Goal: Task Accomplishment & Management: Manage account settings

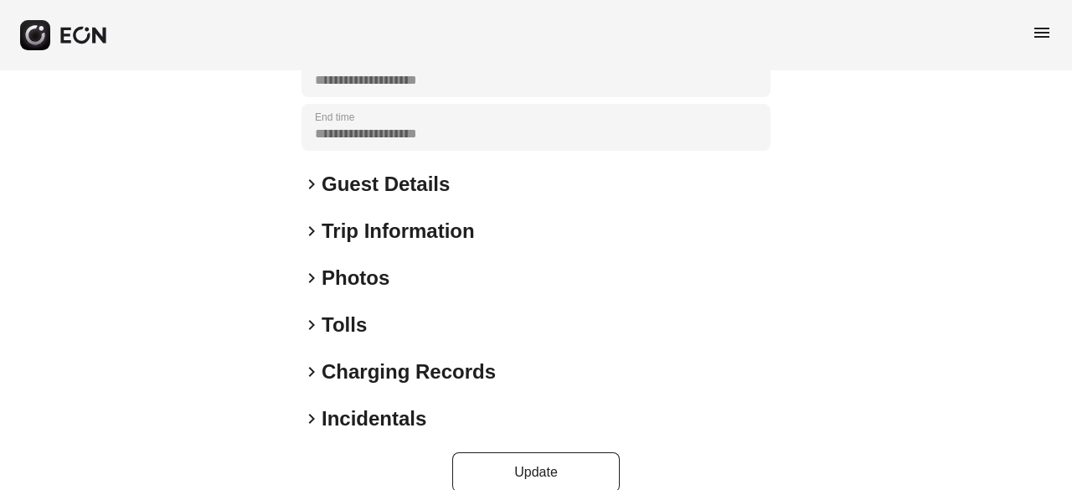
scroll to position [345, 0]
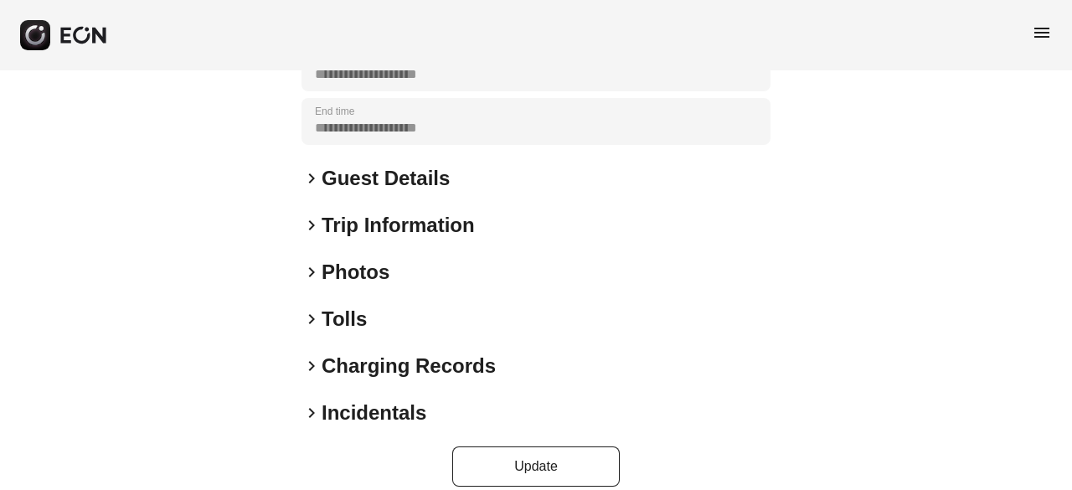
click at [310, 262] on span "keyboard_arrow_right" at bounding box center [311, 272] width 20 height 20
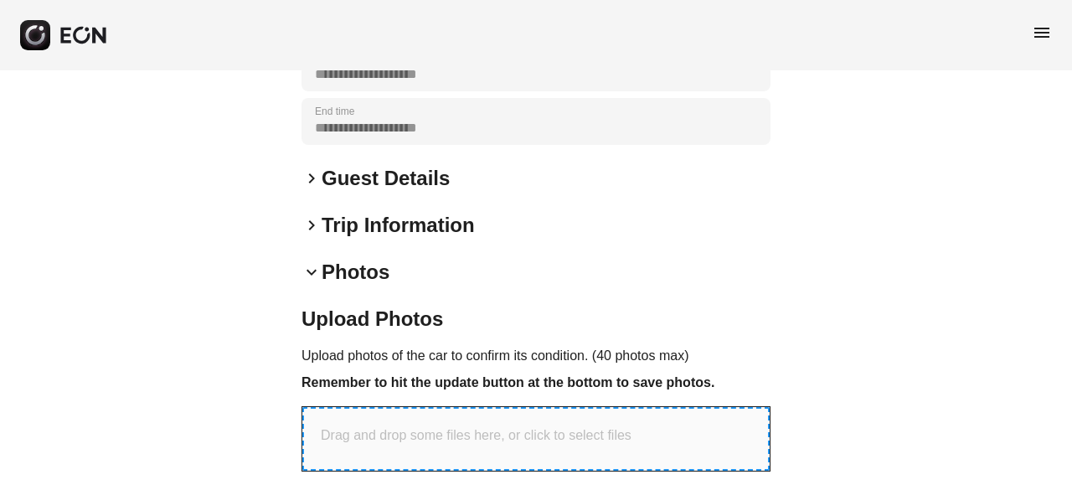
click at [437, 433] on div "Drag and drop some files here, or click to select files" at bounding box center [535, 439] width 467 height 64
type input "**********"
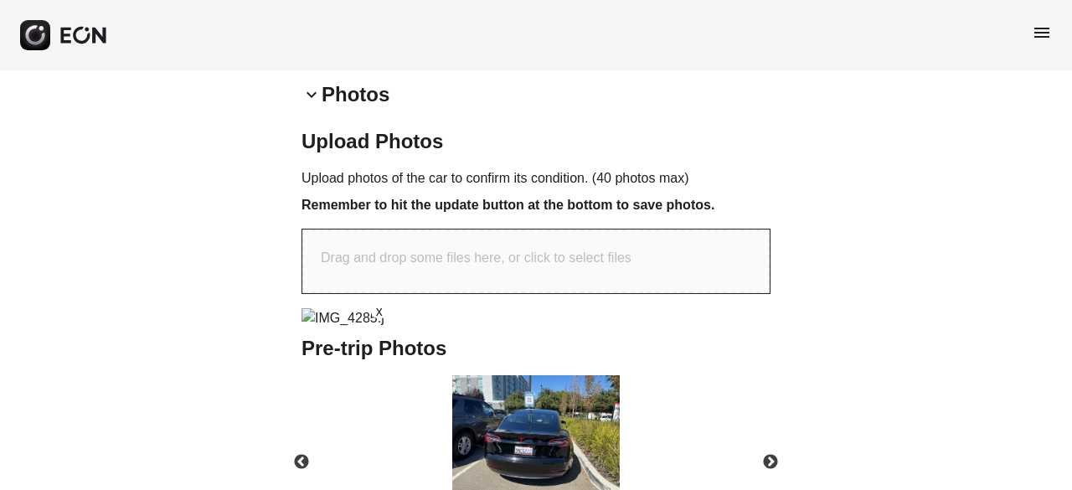
scroll to position [442, 0]
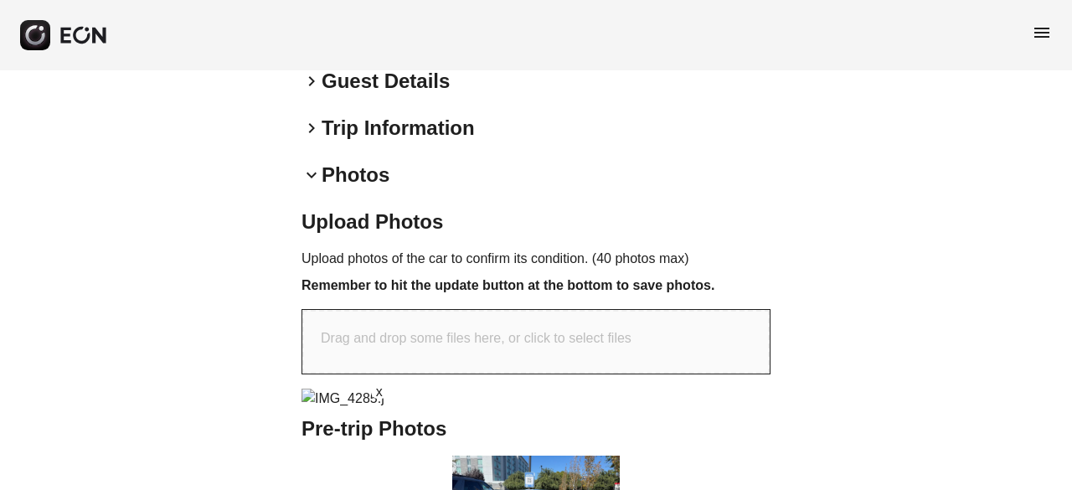
click at [662, 310] on div "Drag and drop some files here, or click to select files" at bounding box center [535, 342] width 467 height 64
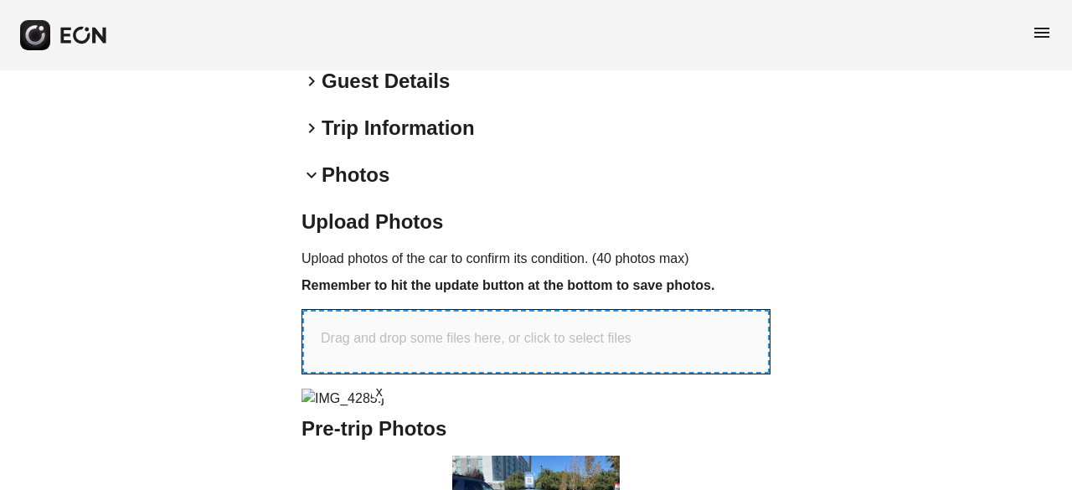
type input "**********"
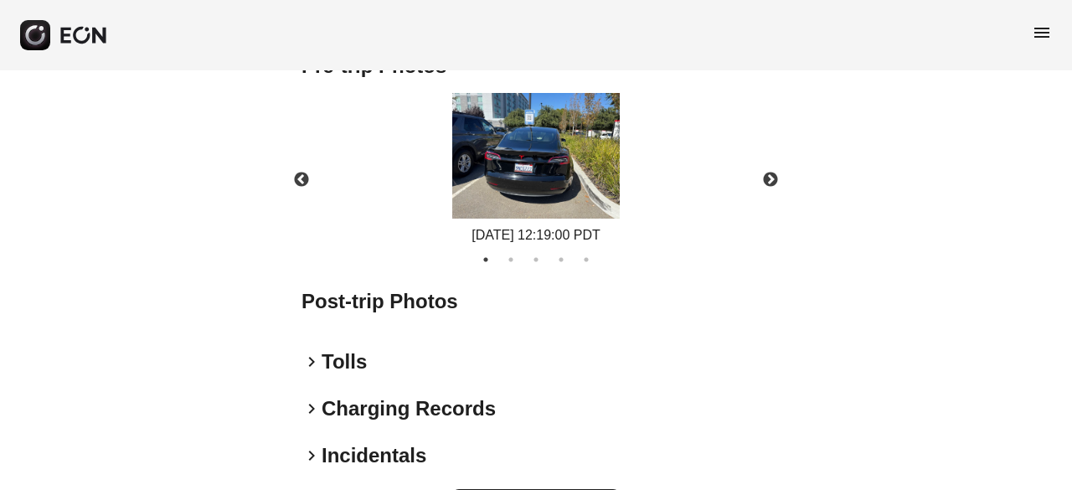
scroll to position [772, 0]
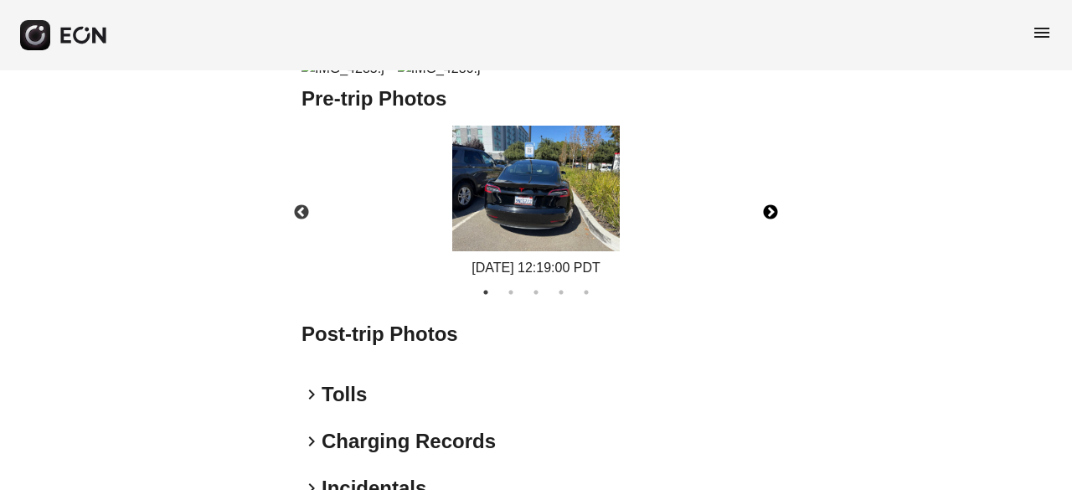
click at [767, 242] on button "Next" at bounding box center [770, 212] width 59 height 59
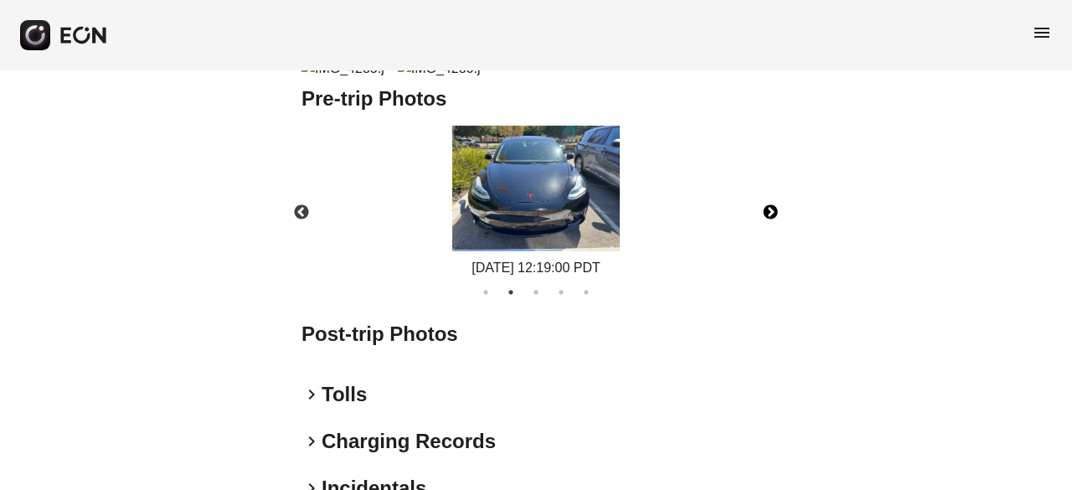
click at [770, 242] on button "Next" at bounding box center [770, 212] width 59 height 59
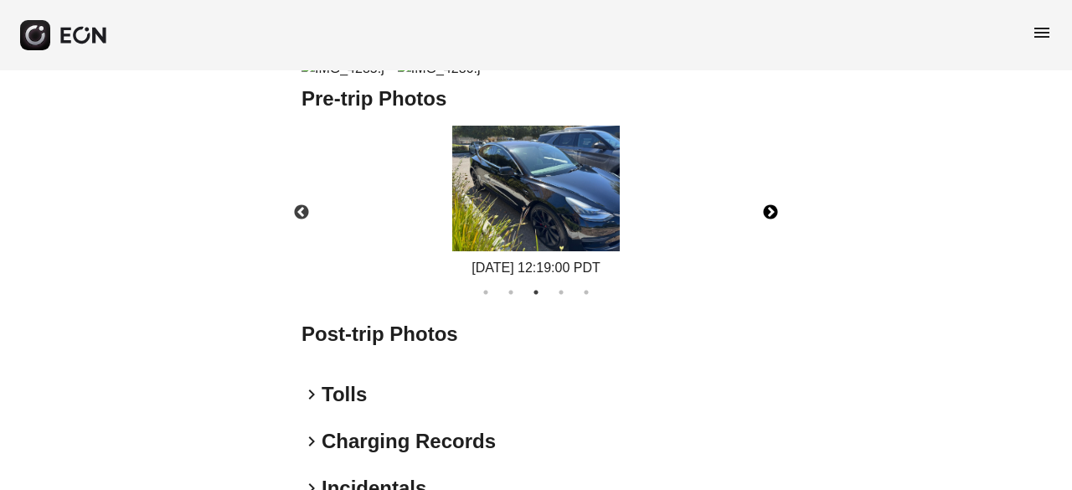
click at [769, 242] on button "Next" at bounding box center [770, 212] width 59 height 59
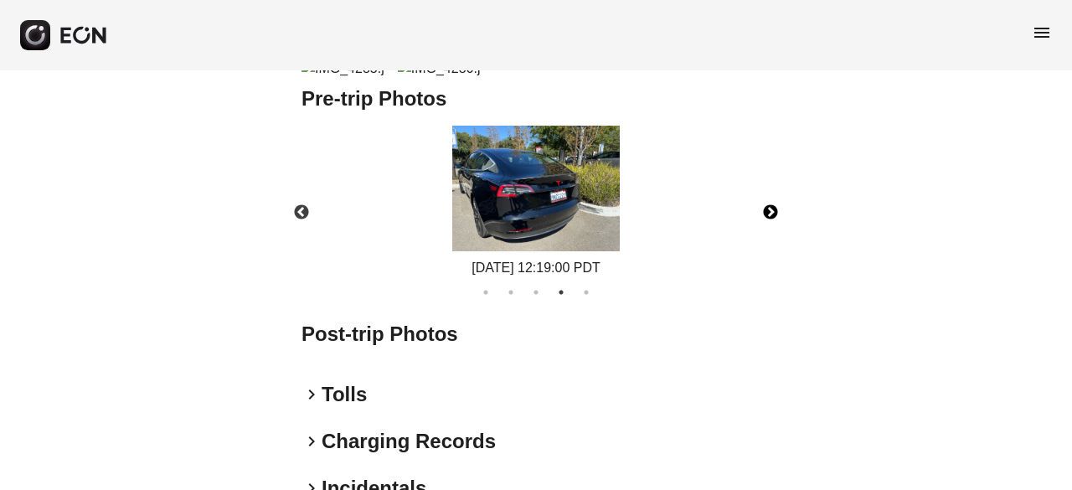
click at [769, 242] on button "Next" at bounding box center [770, 212] width 59 height 59
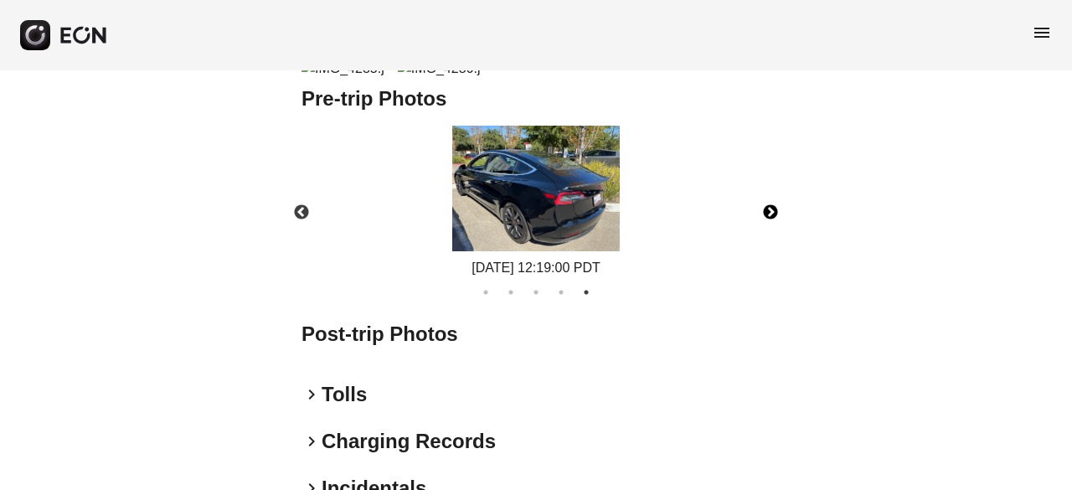
click at [770, 242] on button "Next" at bounding box center [770, 212] width 59 height 59
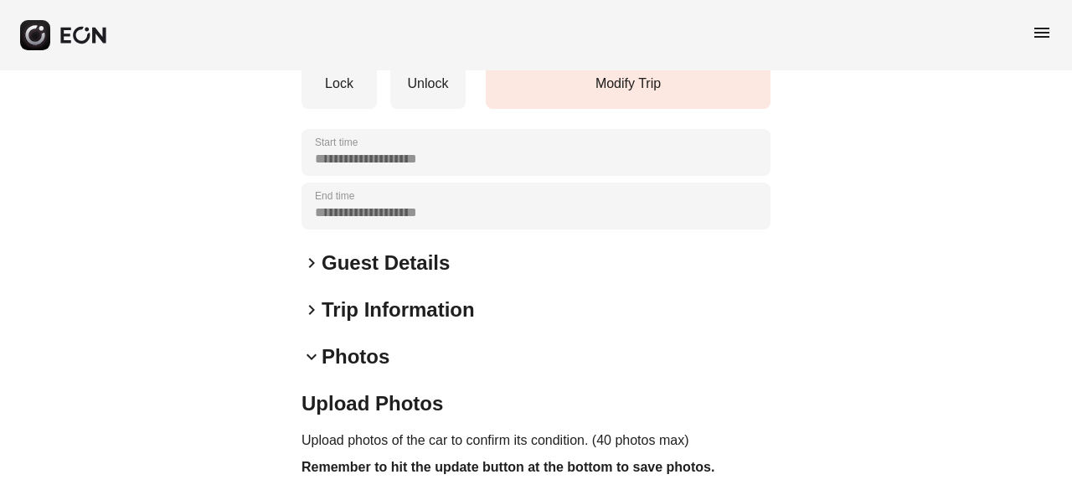
scroll to position [261, 0]
click at [311, 299] on span "keyboard_arrow_right" at bounding box center [311, 309] width 20 height 20
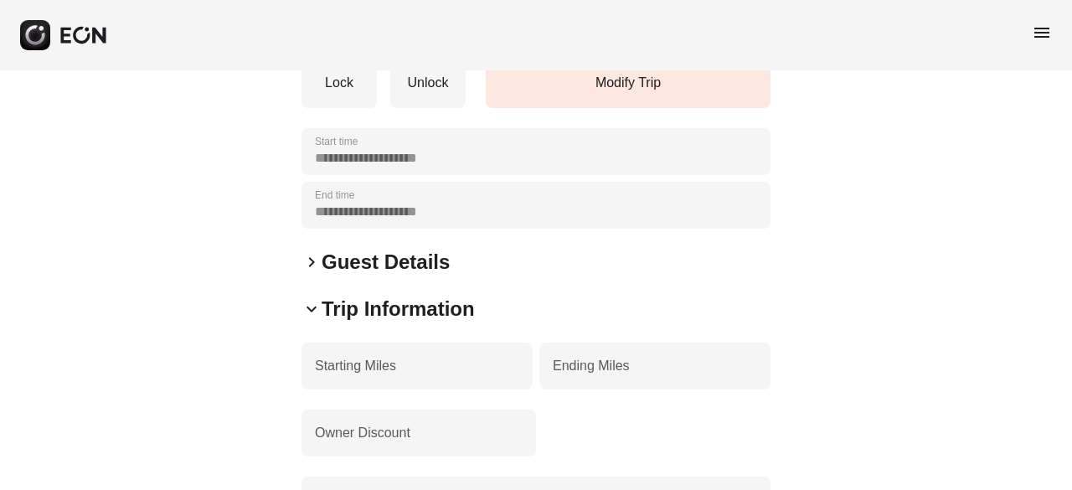
drag, startPoint x: 311, startPoint y: 284, endPoint x: 426, endPoint y: -54, distance: 356.4
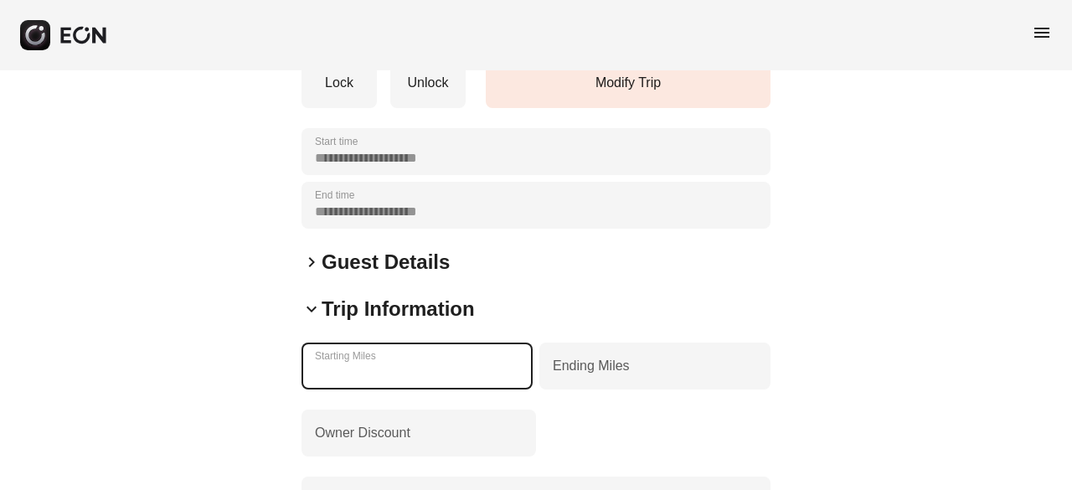
click at [370, 352] on Miles "******" at bounding box center [416, 365] width 231 height 47
type Miles "******"
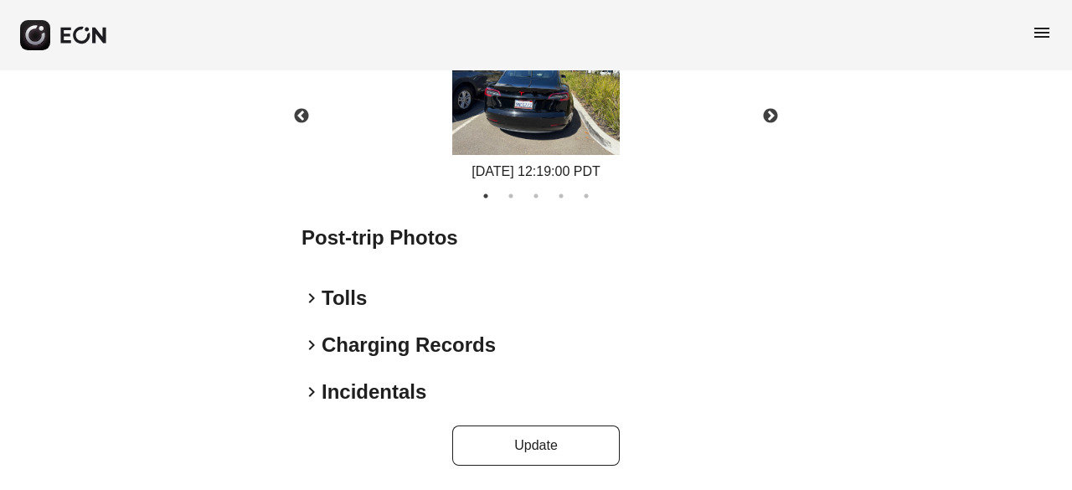
scroll to position [1217, 0]
click at [536, 439] on button "Update" at bounding box center [535, 445] width 167 height 40
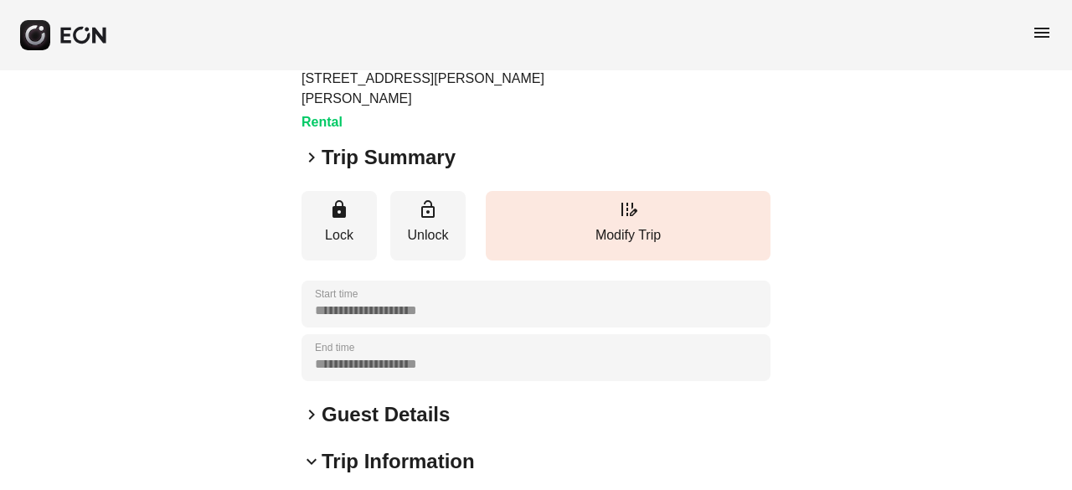
scroll to position [0, 0]
